Goal: Task Accomplishment & Management: Use online tool/utility

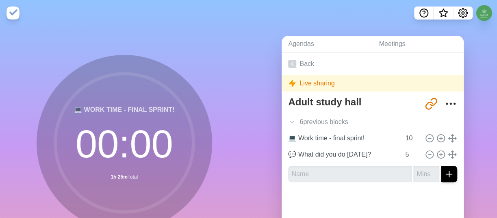
scroll to position [50, 0]
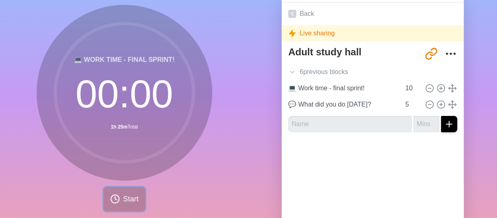
click at [123, 203] on span "Start" at bounding box center [130, 198] width 15 height 11
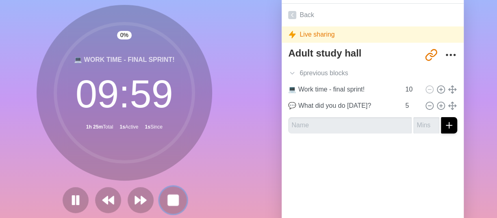
click at [169, 196] on rect at bounding box center [173, 200] width 10 height 10
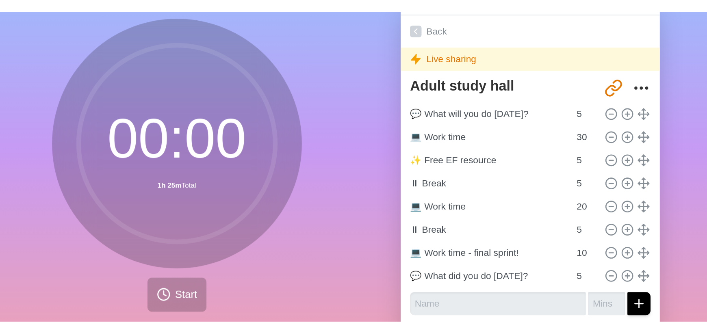
scroll to position [0, 0]
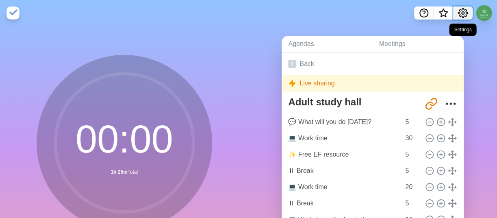
click at [461, 14] on icon "Settings" at bounding box center [463, 13] width 10 height 10
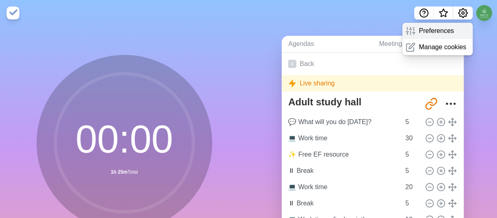
click at [442, 27] on p "Preferences" at bounding box center [435, 31] width 35 height 10
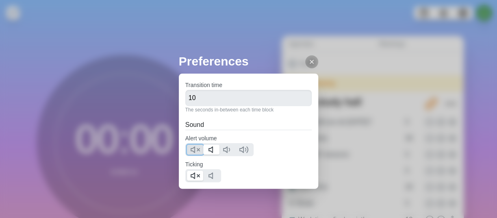
click at [195, 148] on polygon at bounding box center [193, 150] width 4 height 6
click at [210, 149] on icon at bounding box center [213, 150] width 10 height 10
click at [195, 175] on icon at bounding box center [195, 176] width 10 height 10
click at [308, 64] on icon at bounding box center [311, 61] width 6 height 6
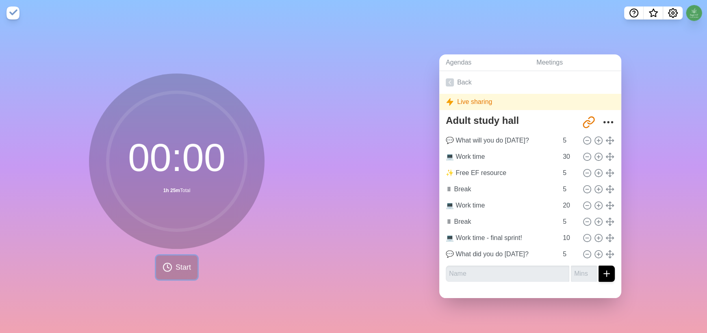
click at [179, 217] on span "Start" at bounding box center [182, 267] width 15 height 11
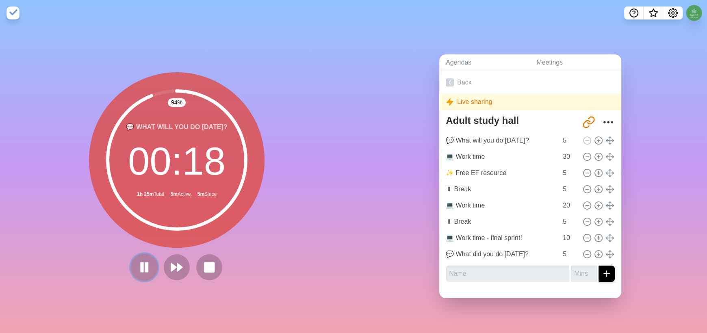
click at [137, 217] on icon at bounding box center [144, 267] width 14 height 14
click at [141, 217] on polygon at bounding box center [144, 267] width 8 height 10
click at [141, 217] on rect at bounding box center [142, 267] width 2 height 9
click at [141, 217] on polygon at bounding box center [145, 267] width 8 height 10
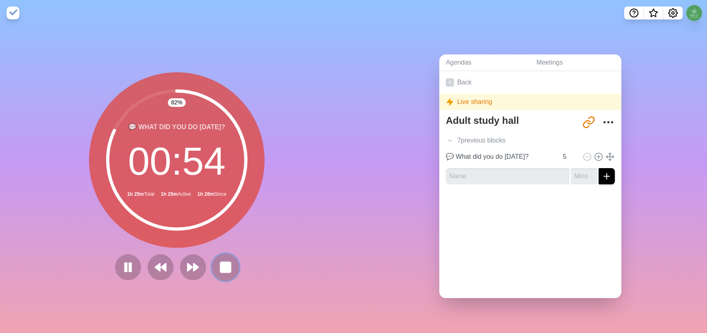
click at [220, 217] on rect at bounding box center [225, 267] width 10 height 10
